Goal: Information Seeking & Learning: Understand process/instructions

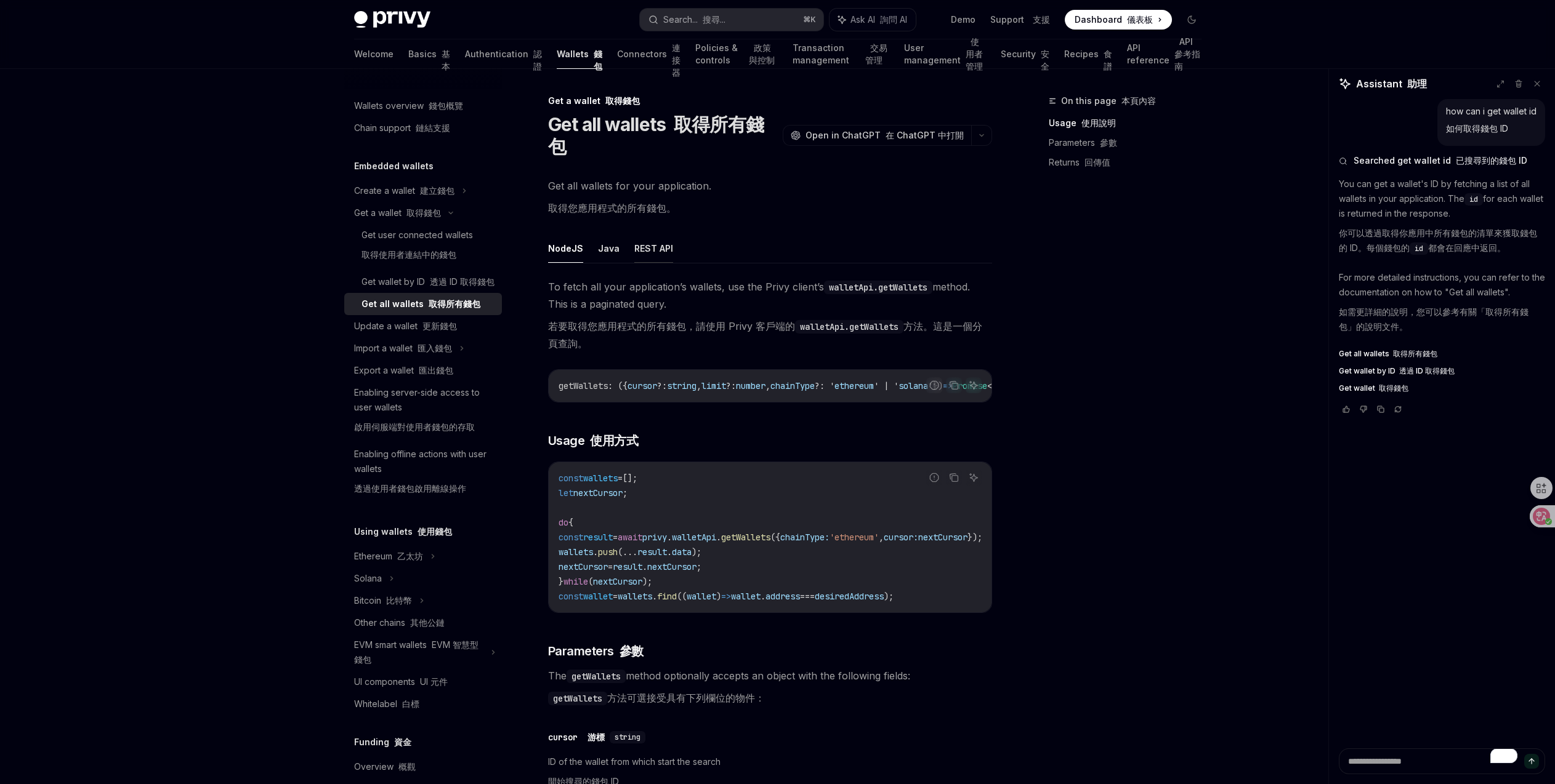
click at [664, 247] on button "REST API" at bounding box center [654, 248] width 39 height 29
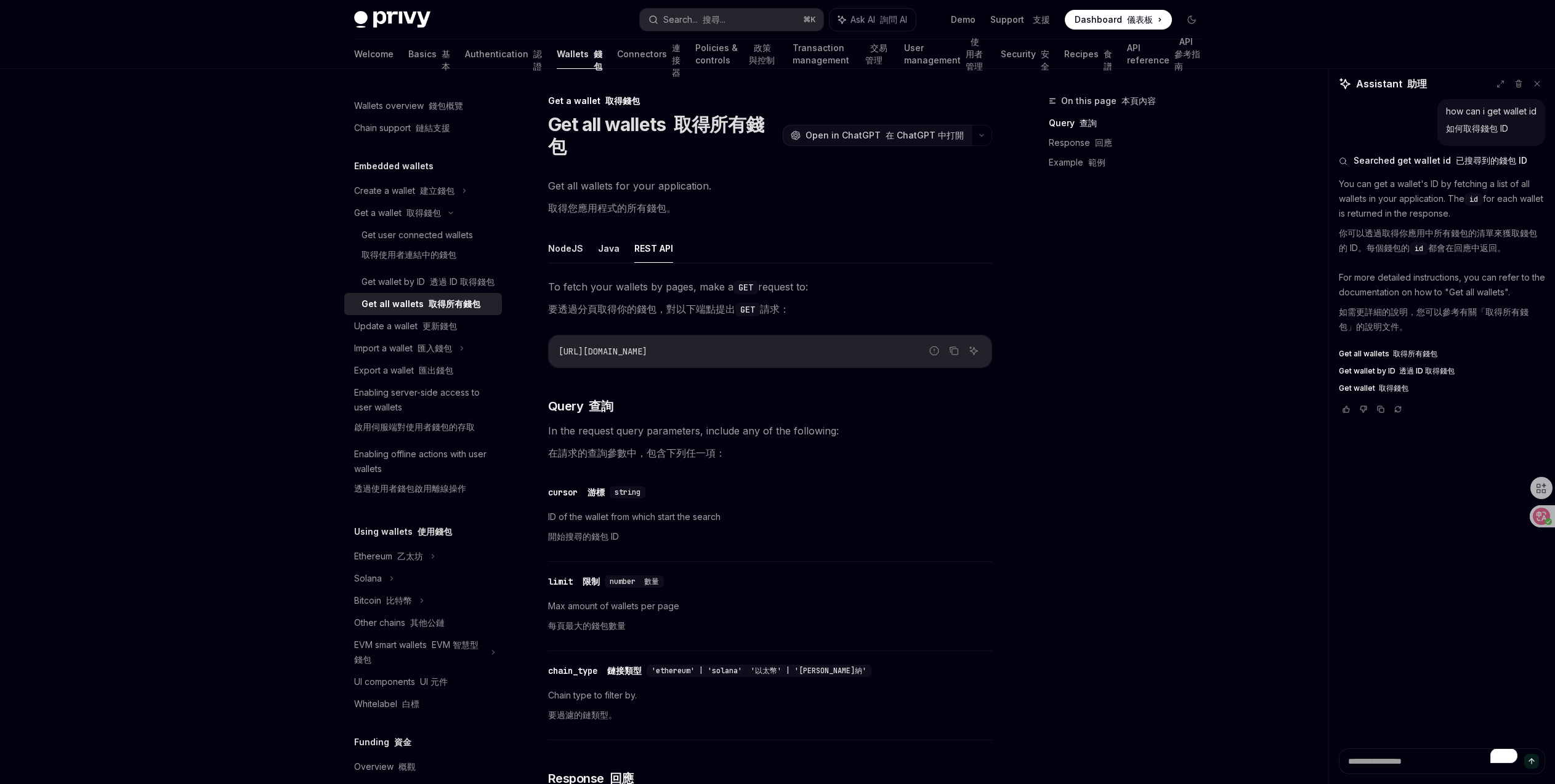
click at [941, 131] on font "在 ChatGPT 中打開" at bounding box center [925, 135] width 78 height 10
click at [402, 211] on font at bounding box center [404, 213] width 5 height 10
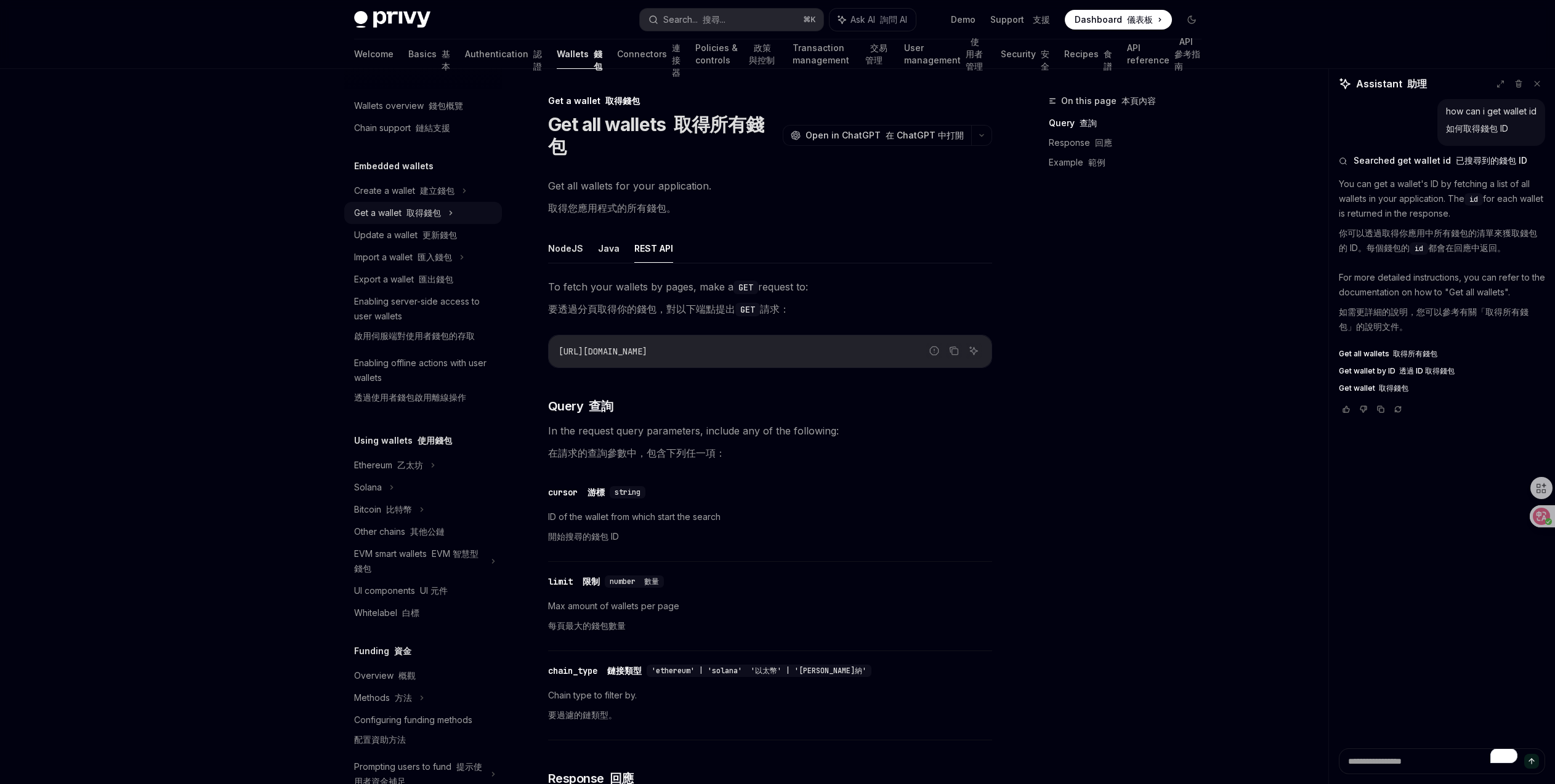
click at [410, 216] on font "取得錢包" at bounding box center [424, 213] width 35 height 10
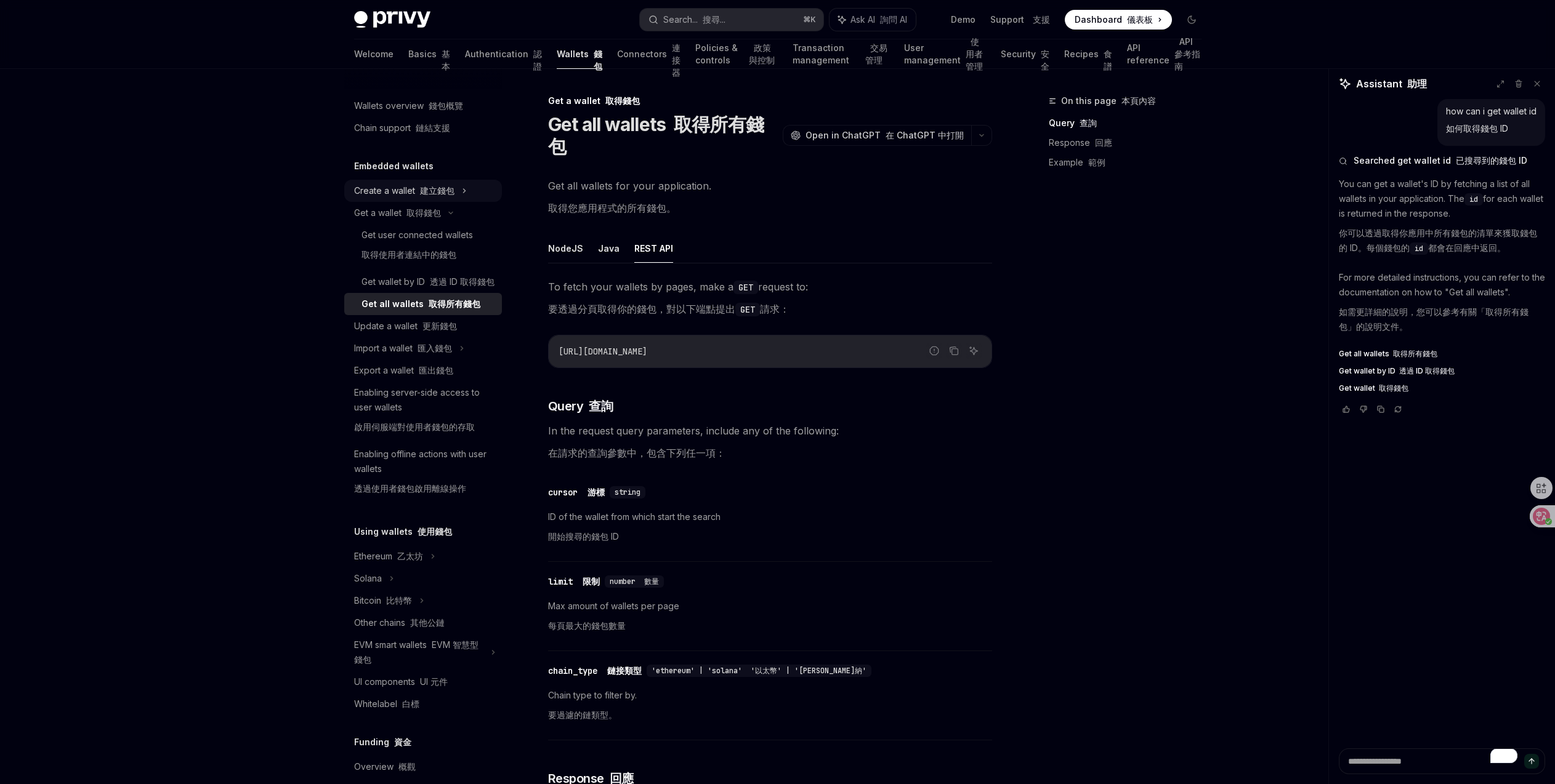
click at [416, 199] on div "Create a wallet 建立錢包" at bounding box center [423, 190] width 158 height 22
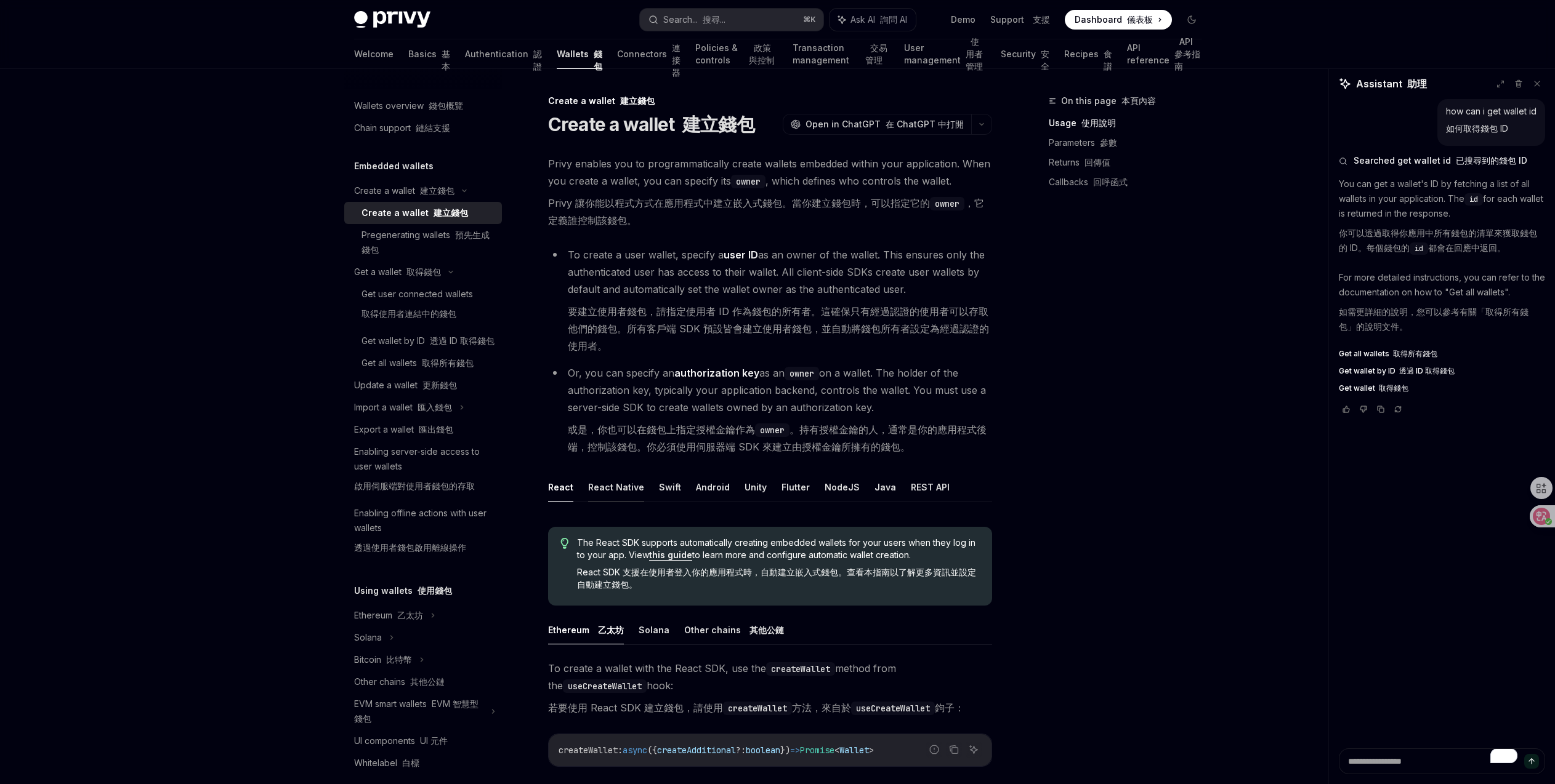
click at [636, 486] on button "React Native" at bounding box center [616, 487] width 56 height 29
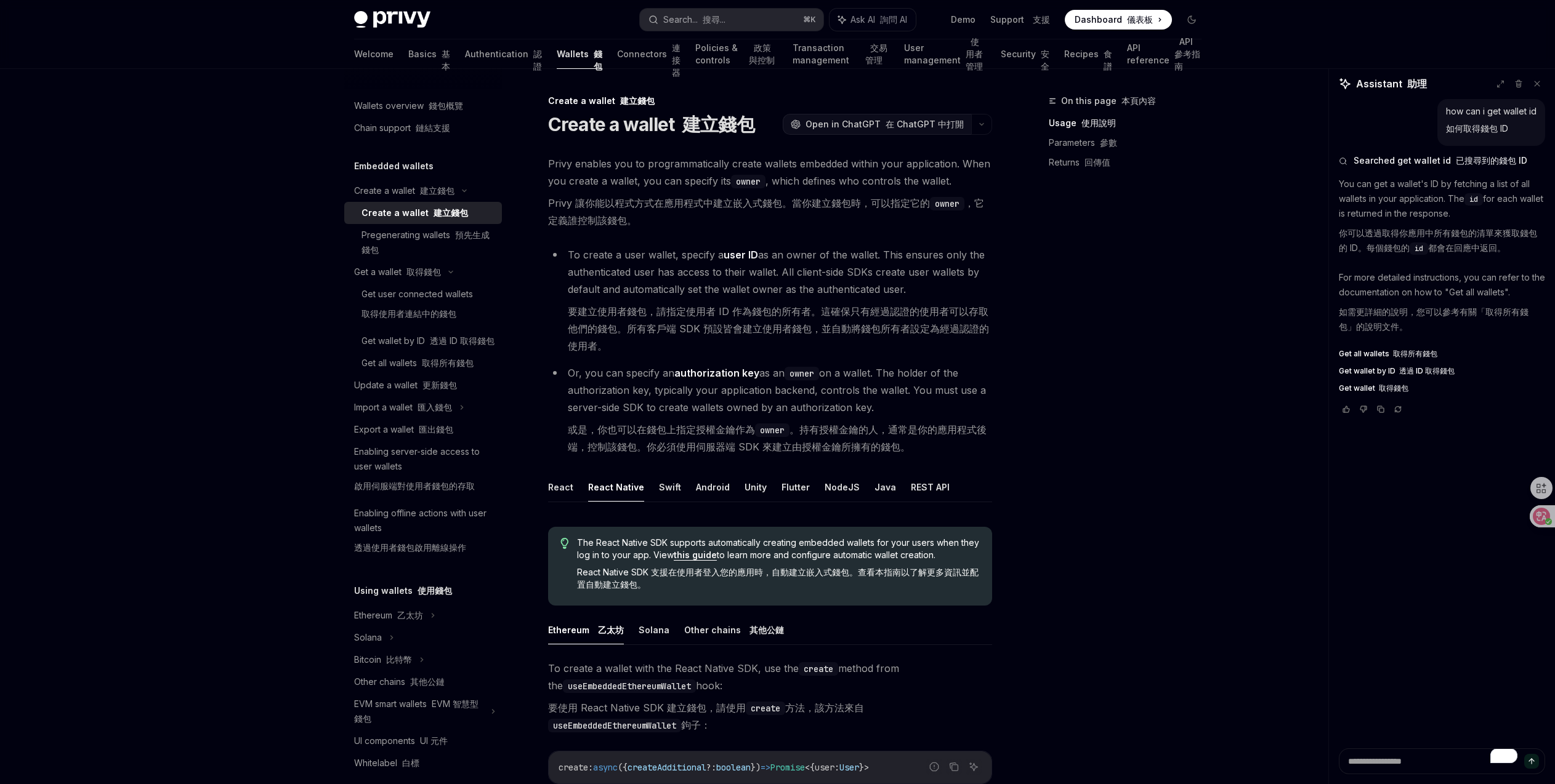
click at [894, 131] on button "OpenAI Open in ChatGPT 在 ChatGPT 中打開" at bounding box center [877, 125] width 188 height 21
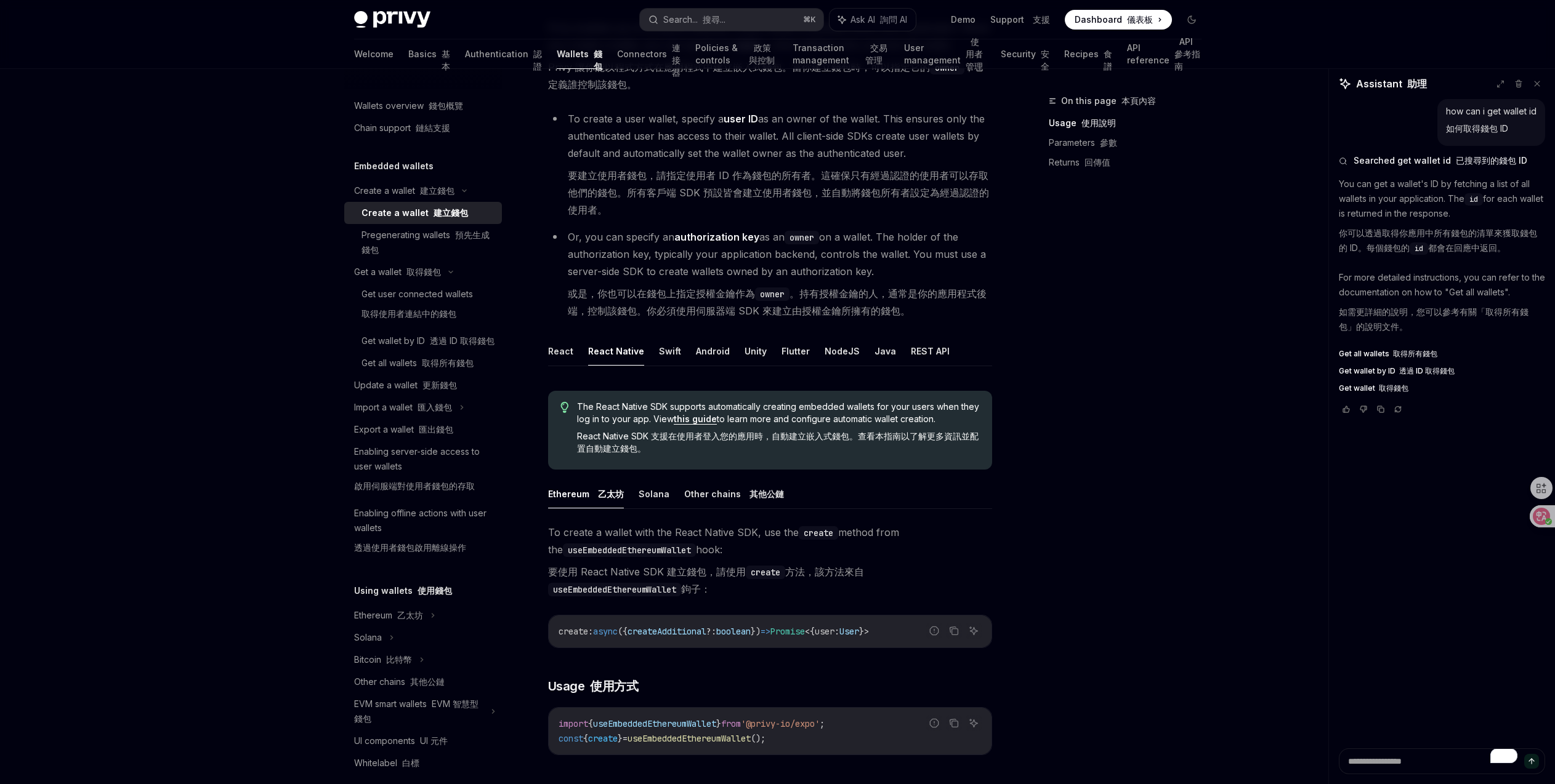
scroll to position [144, 0]
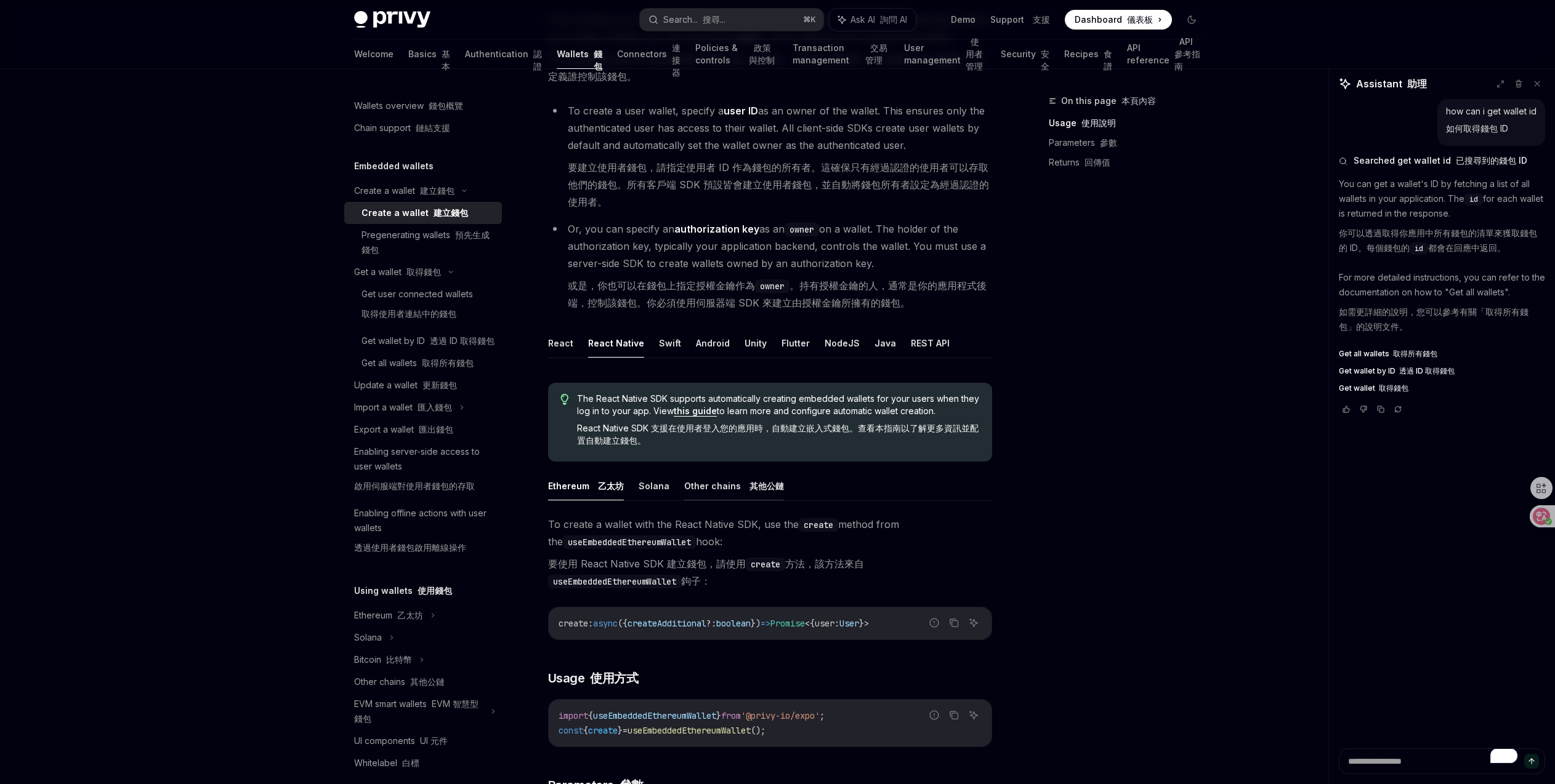
click at [700, 483] on button "Other chains 其他公鏈" at bounding box center [734, 485] width 99 height 29
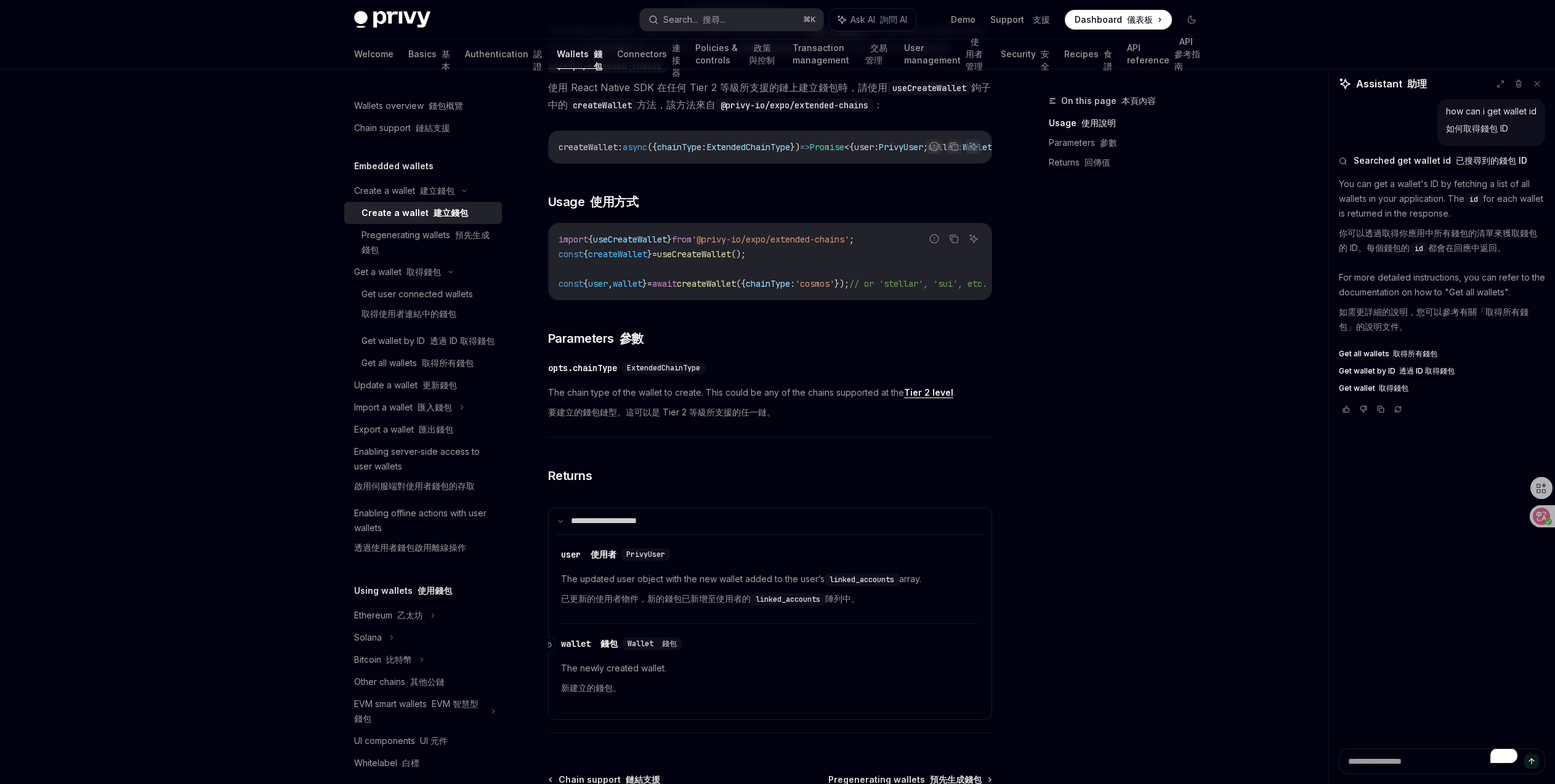
scroll to position [765, 0]
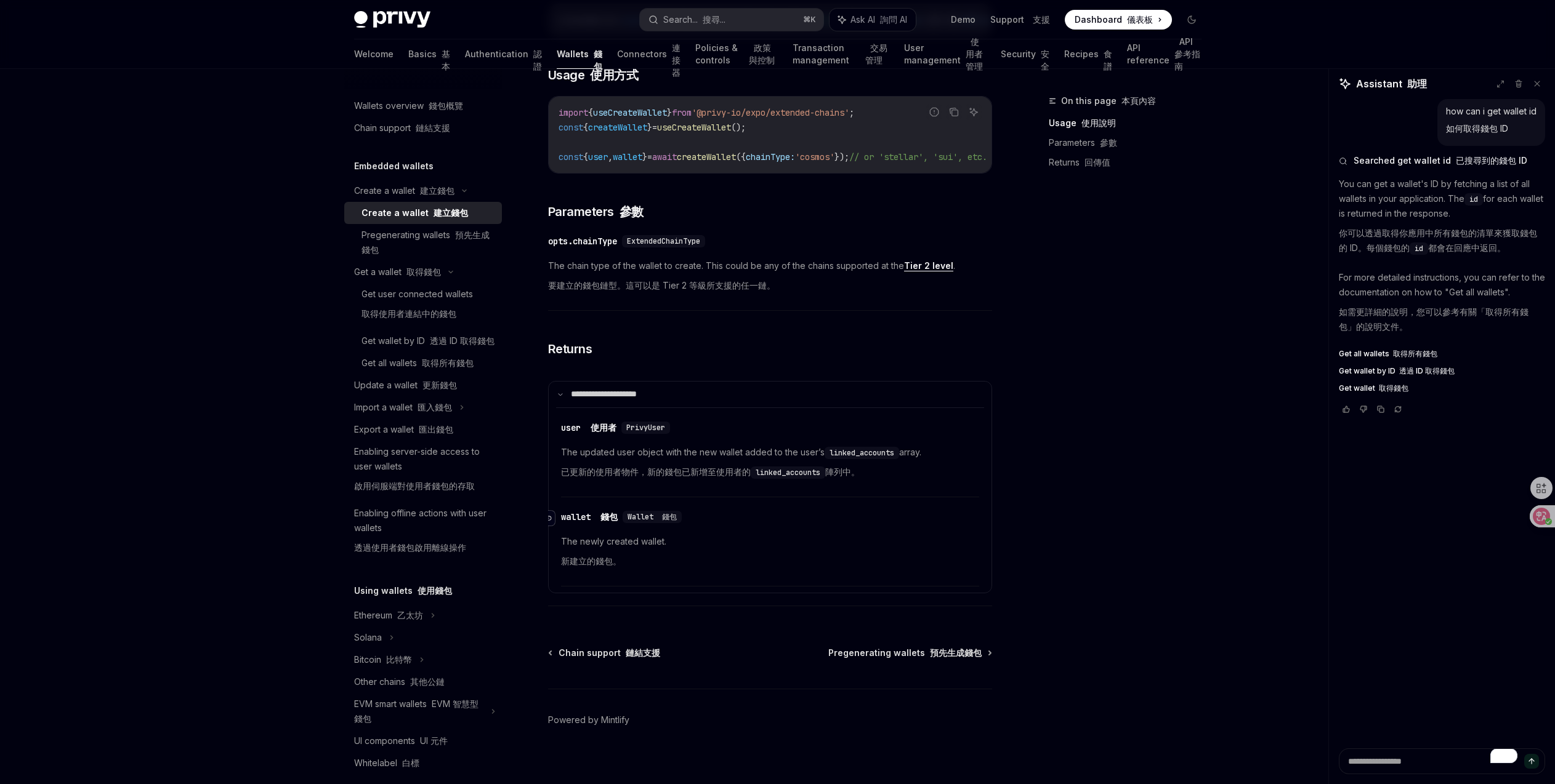
click at [551, 521] on icon "Navigate to header" at bounding box center [547, 518] width 9 height 5
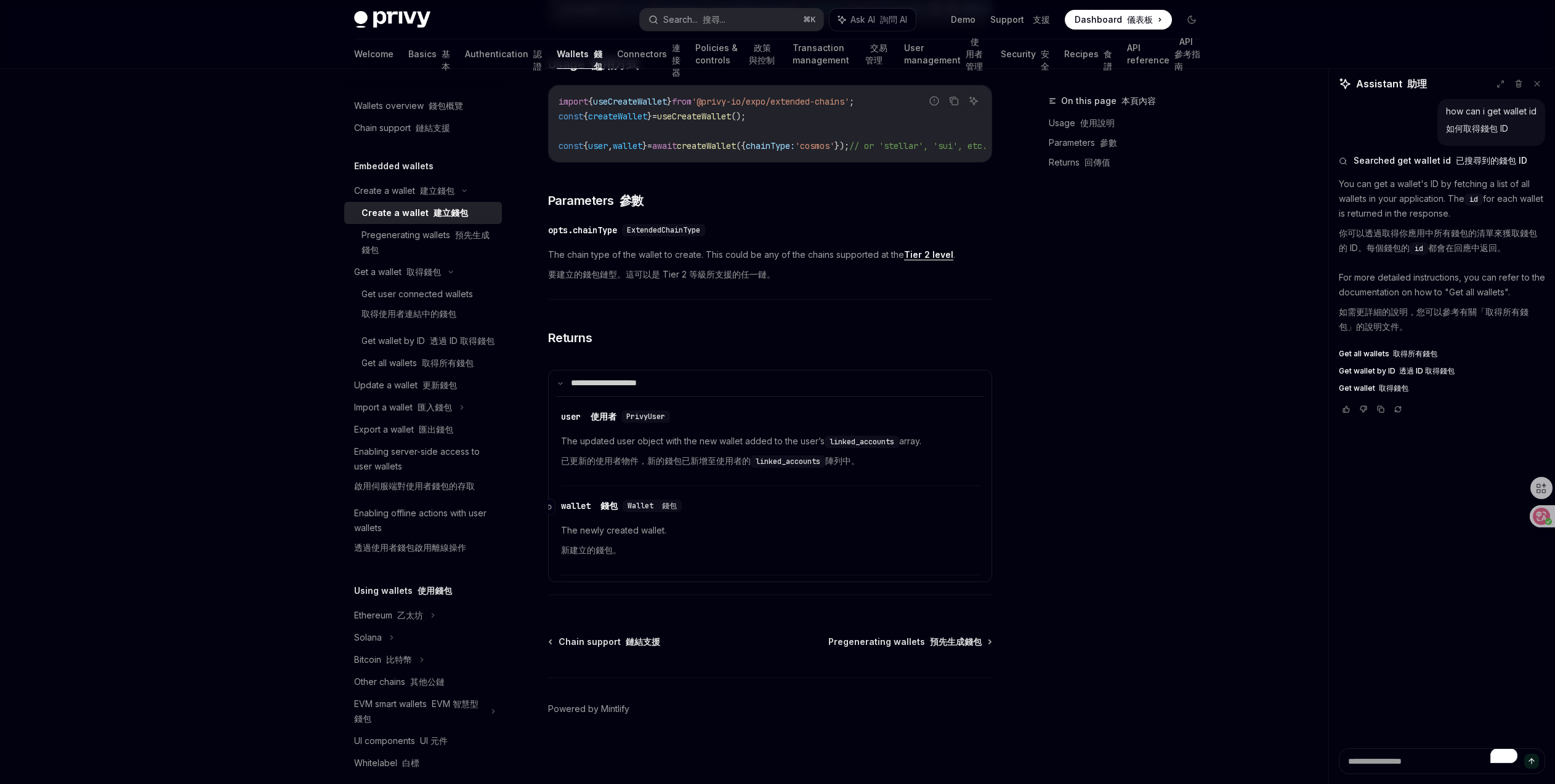
click at [576, 500] on div "wallet 錢包" at bounding box center [589, 506] width 57 height 12
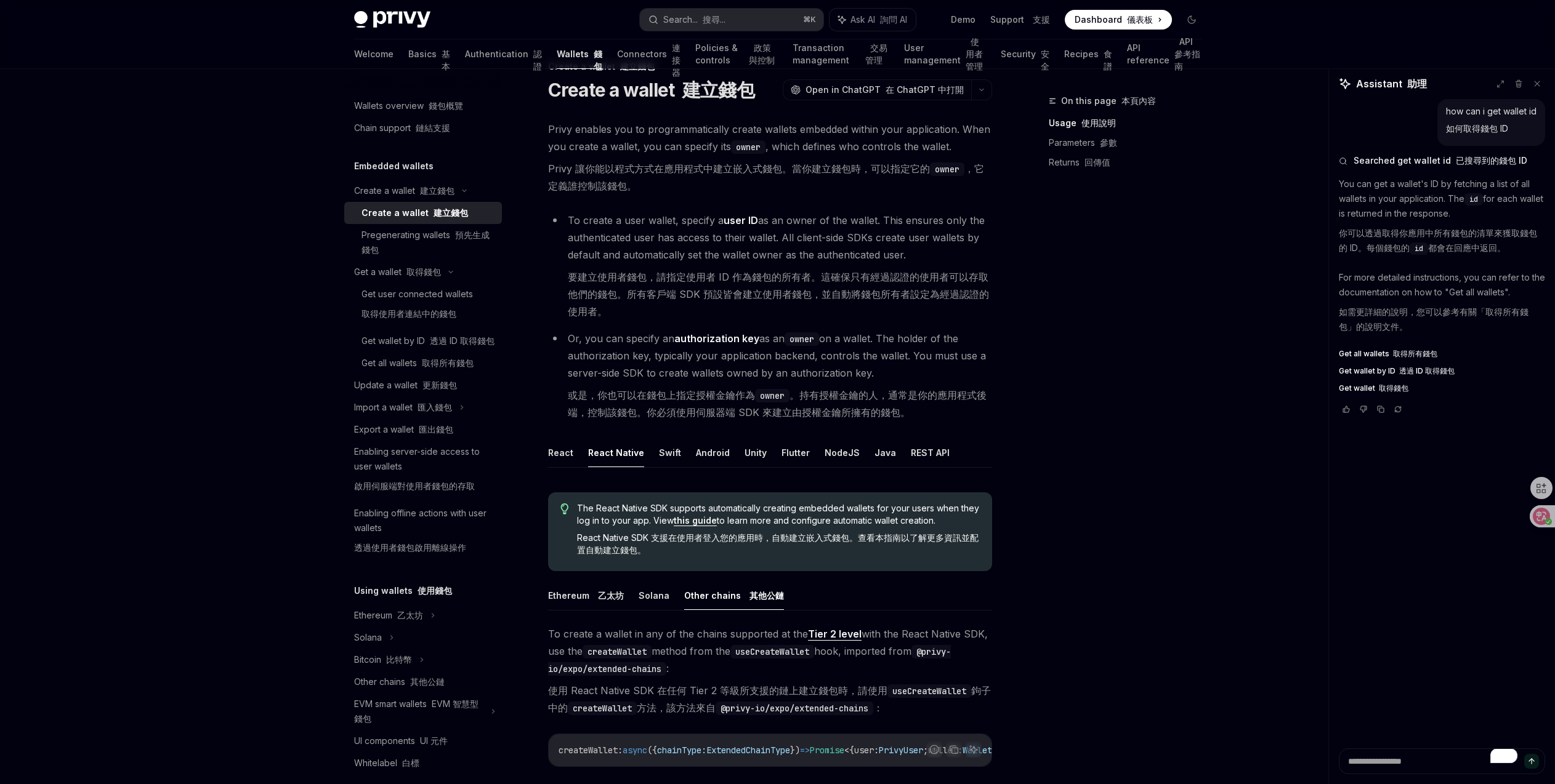
scroll to position [57, 0]
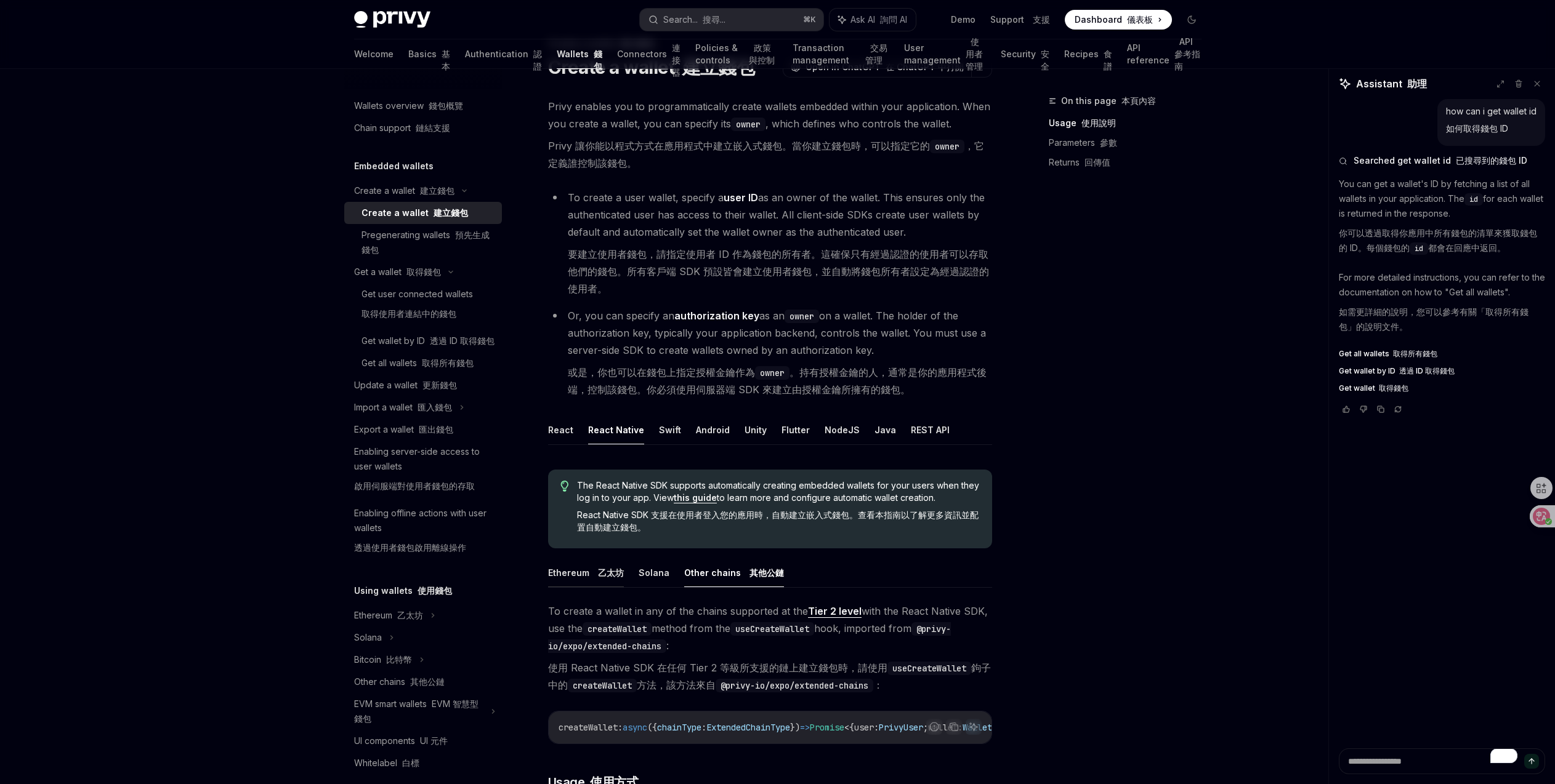
click at [595, 573] on font "乙太坊" at bounding box center [608, 572] width 31 height 15
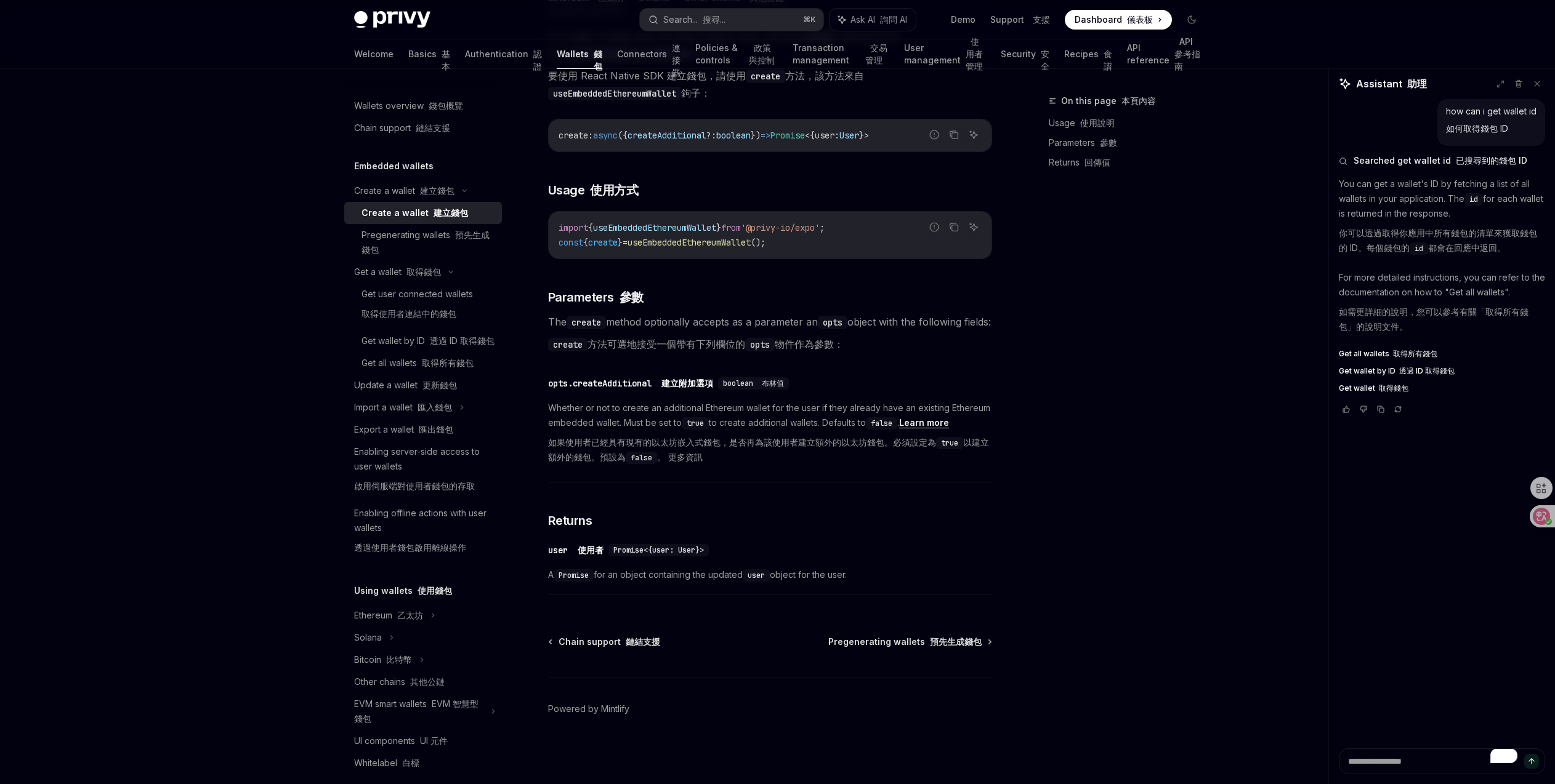
scroll to position [471, 0]
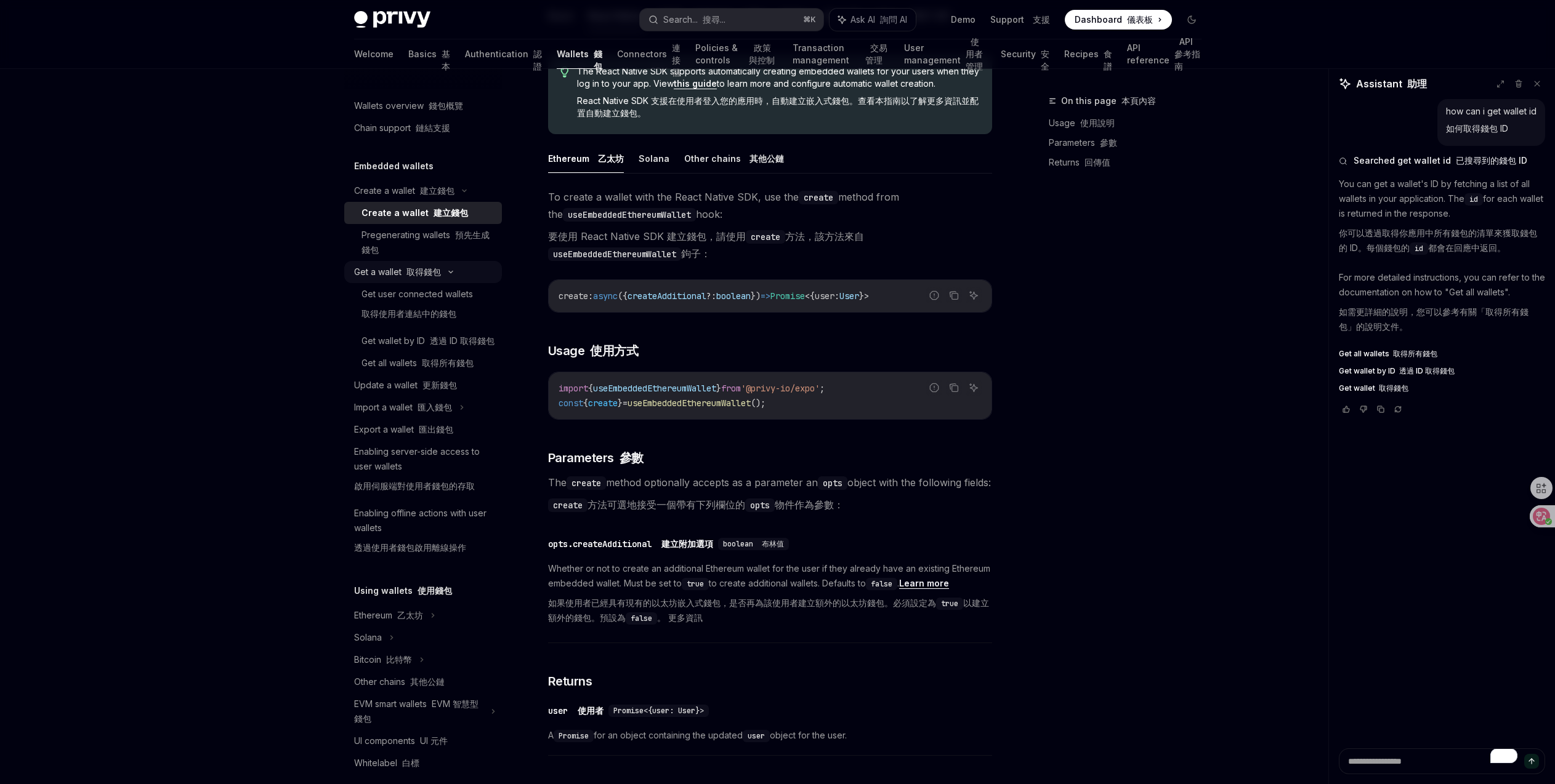
click at [452, 272] on icon at bounding box center [451, 273] width 3 height 2
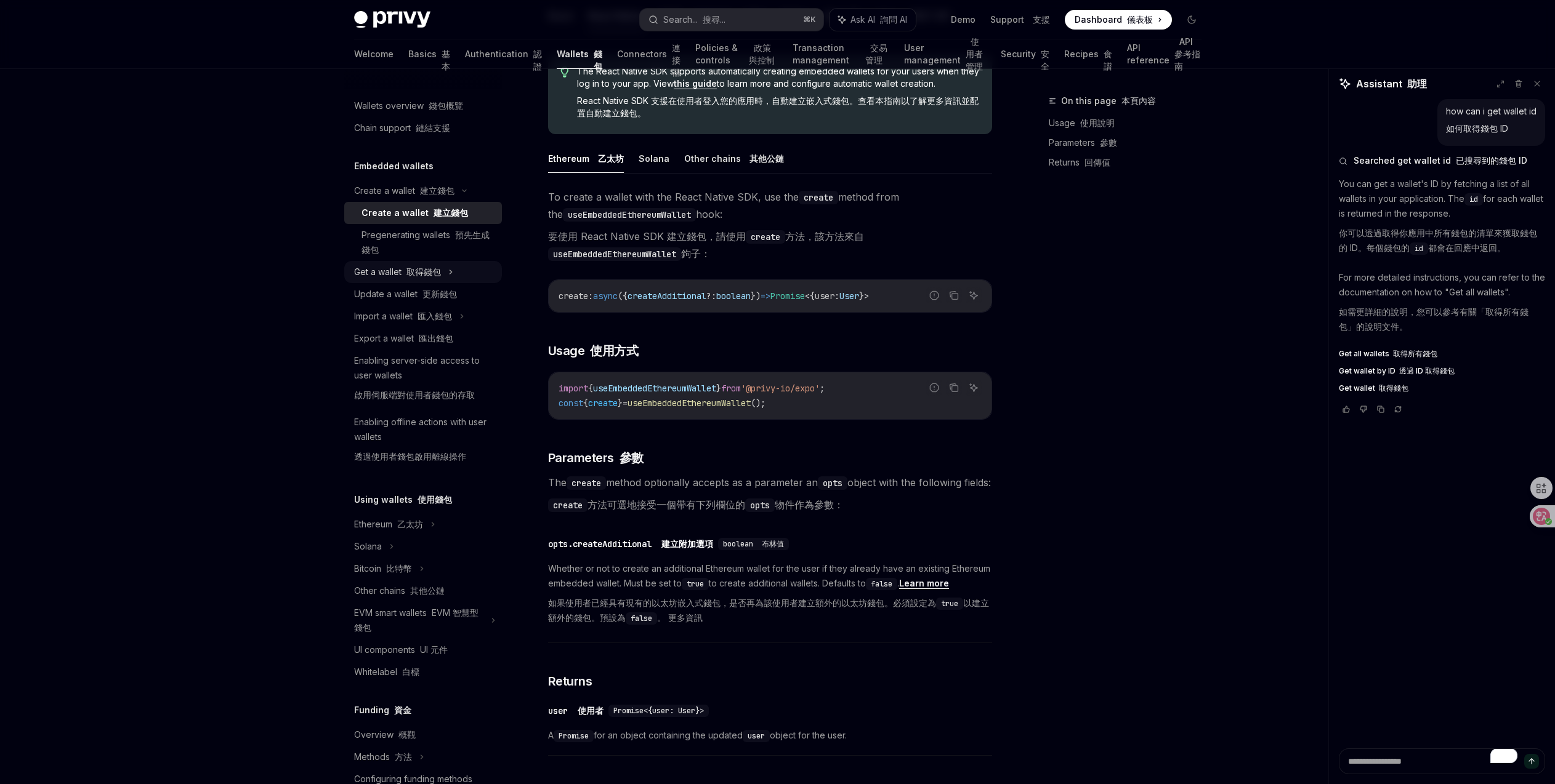
click at [418, 278] on div "Get a wallet 取得錢包" at bounding box center [397, 272] width 87 height 15
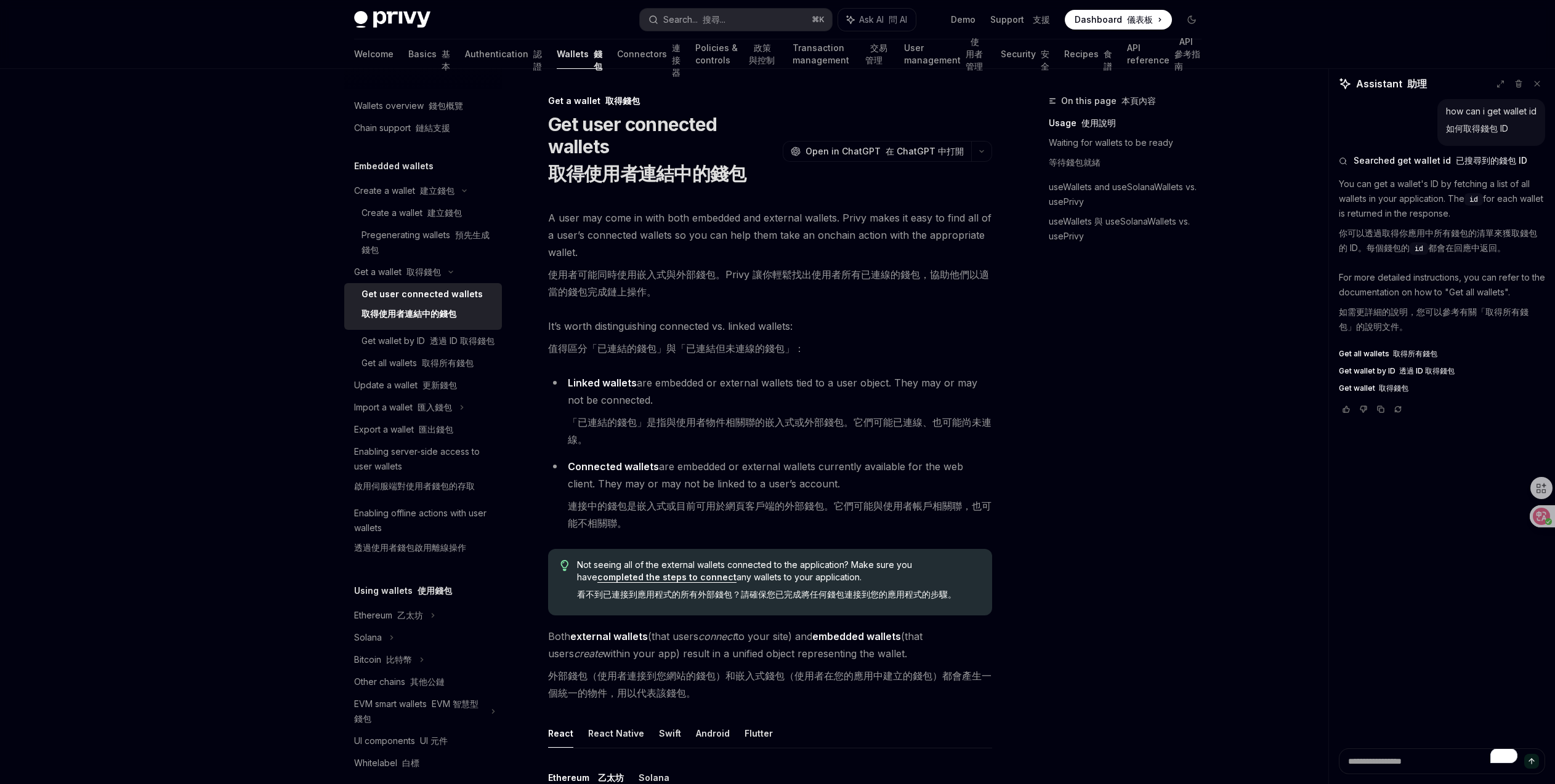
scroll to position [324, 0]
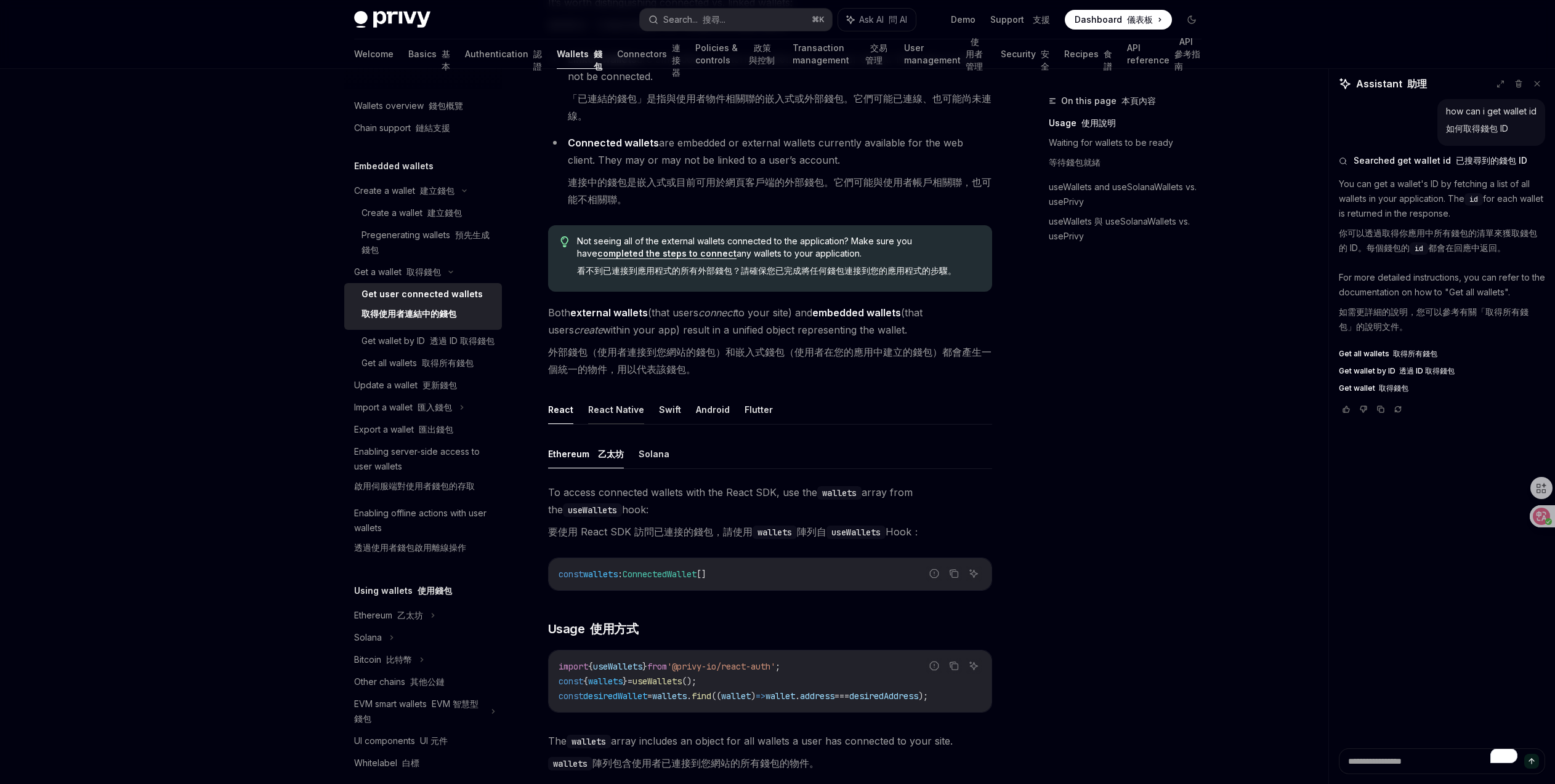
click at [615, 396] on button "React Native" at bounding box center [616, 409] width 56 height 29
type textarea "*"
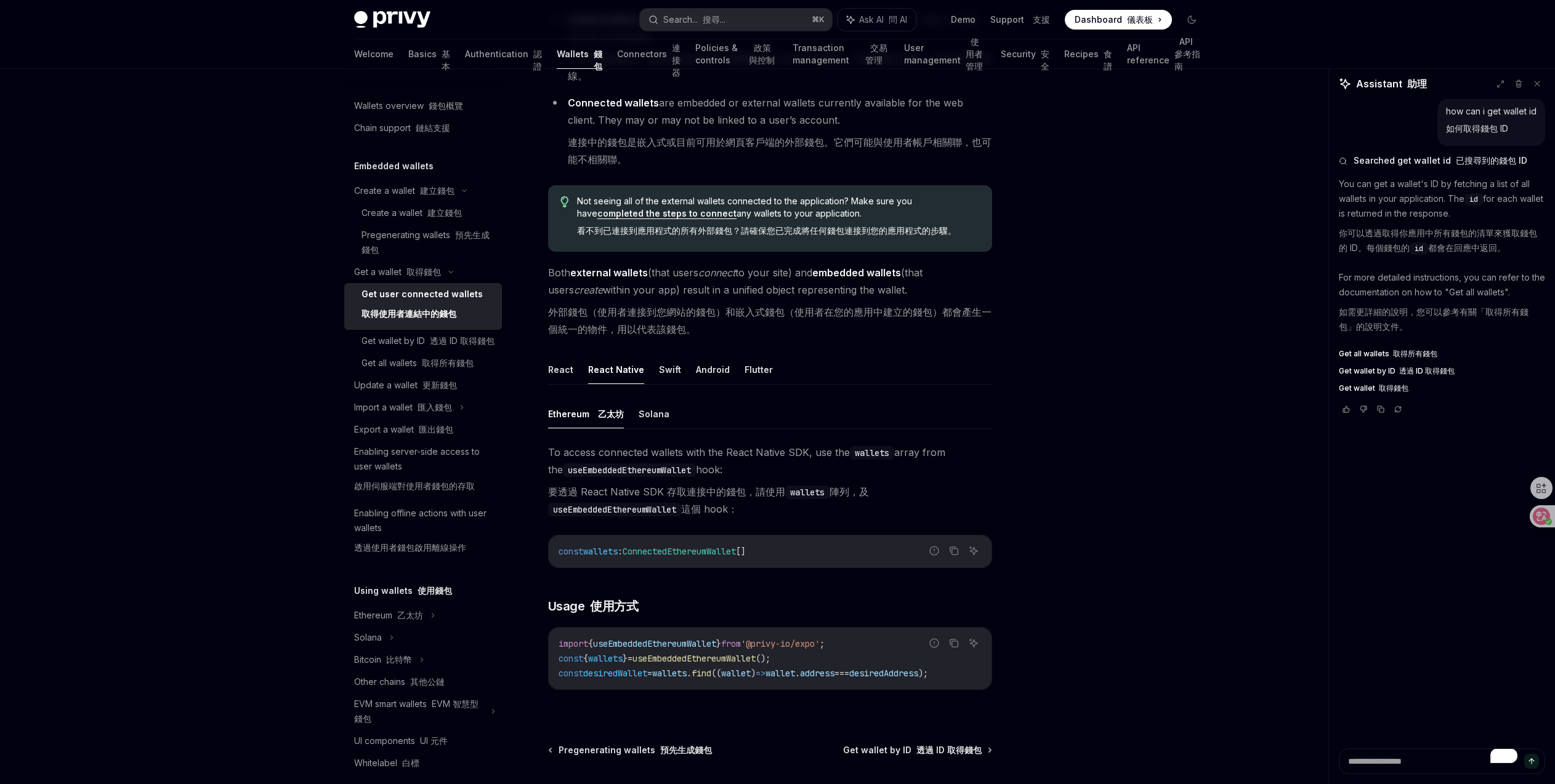
click at [919, 675] on span "desiredAddress" at bounding box center [883, 673] width 69 height 11
copy span "desiredAddress"
click at [1145, 321] on div at bounding box center [1117, 438] width 187 height 691
